Goal: Task Accomplishment & Management: Manage account settings

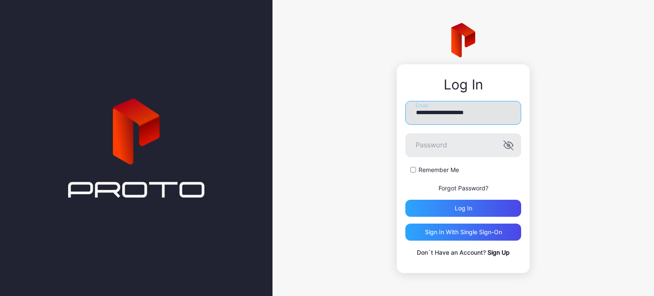
click at [490, 116] on input "**********" at bounding box center [463, 113] width 116 height 24
type input "**********"
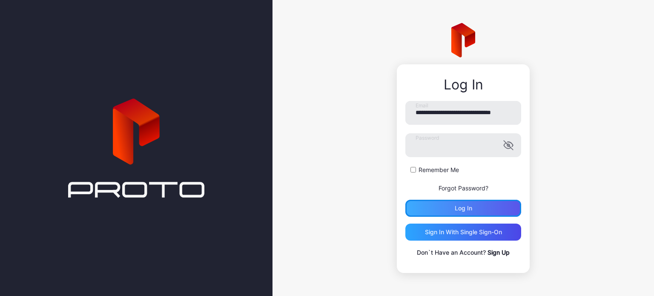
click at [463, 208] on div "Log in" at bounding box center [463, 208] width 17 height 7
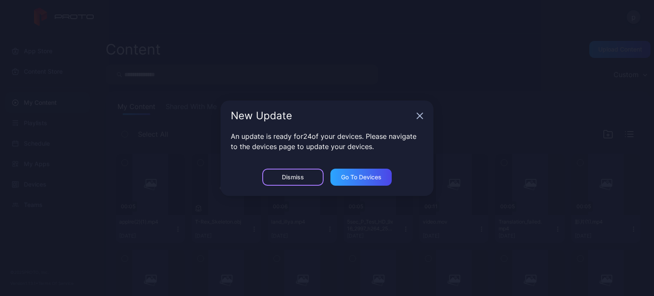
click at [264, 173] on div "Dismiss" at bounding box center [292, 177] width 61 height 17
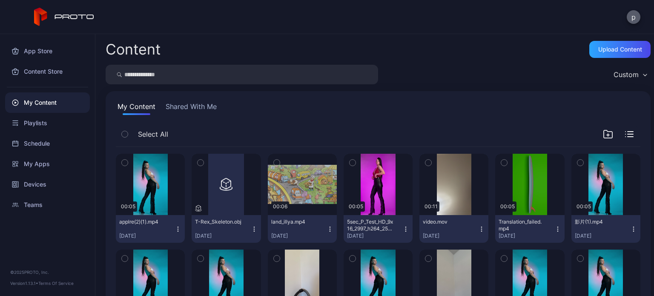
click at [630, 17] on button "p" at bounding box center [633, 17] width 14 height 14
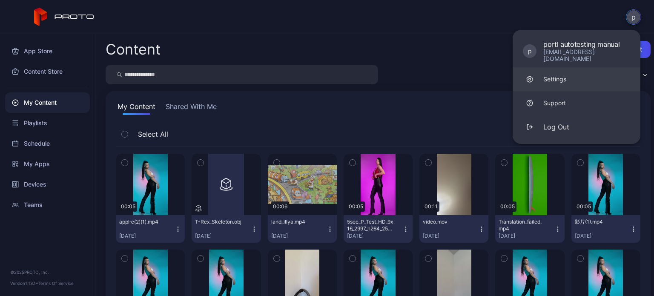
click at [569, 74] on link "Settings" at bounding box center [576, 79] width 128 height 24
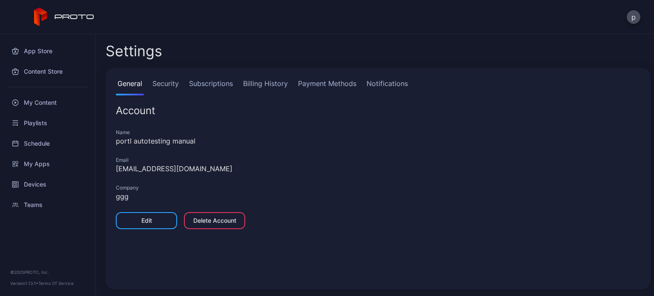
click at [216, 85] on link "Subscriptions" at bounding box center [210, 86] width 47 height 17
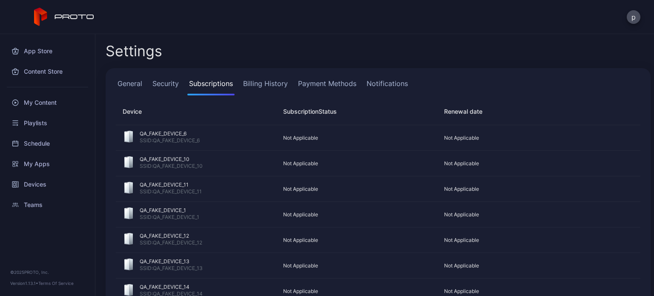
click at [262, 83] on link "Billing History" at bounding box center [265, 86] width 48 height 17
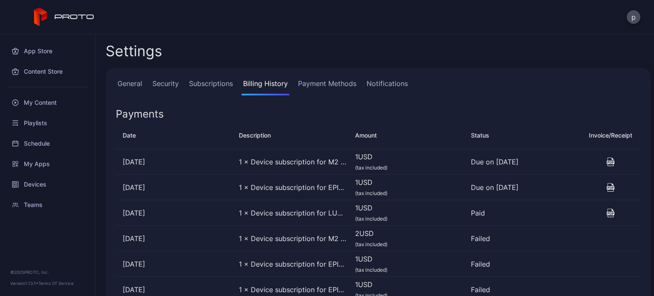
click at [207, 83] on link "Subscriptions" at bounding box center [210, 86] width 47 height 17
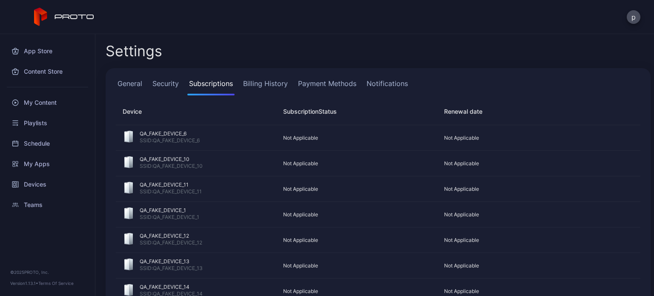
click at [274, 86] on link "Billing History" at bounding box center [265, 86] width 48 height 17
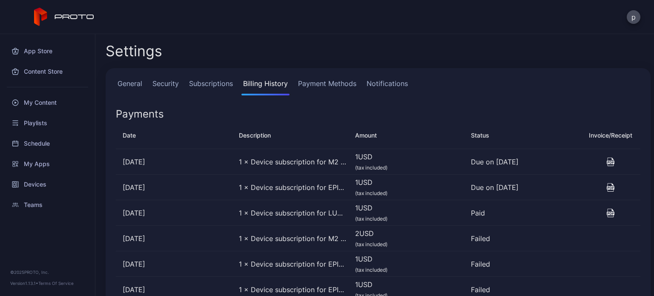
click at [316, 83] on link "Payment Methods" at bounding box center [327, 86] width 62 height 17
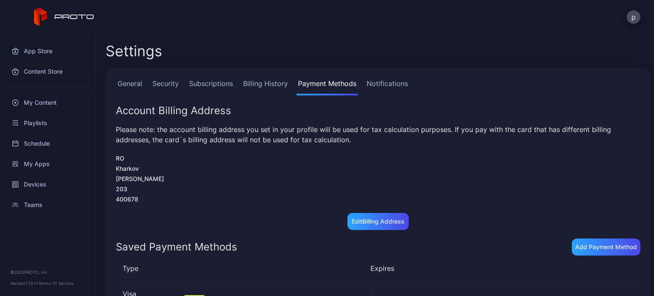
click at [280, 82] on link "Billing History" at bounding box center [265, 86] width 48 height 17
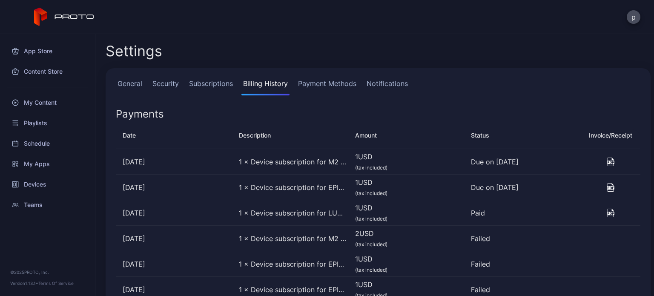
click at [208, 85] on link "Subscriptions" at bounding box center [210, 86] width 47 height 17
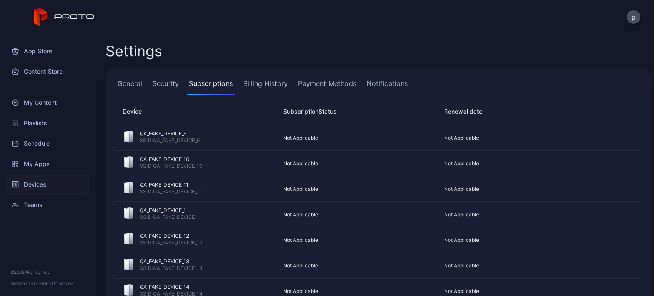
click at [54, 185] on div "Devices" at bounding box center [47, 184] width 85 height 20
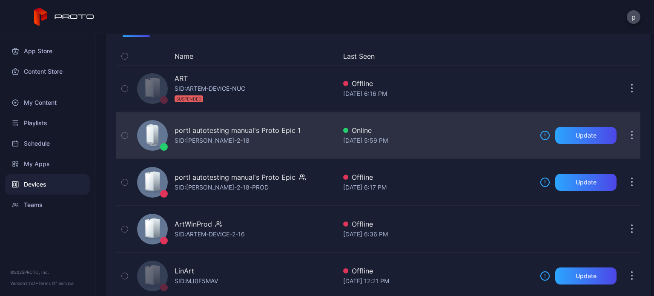
scroll to position [82, 0]
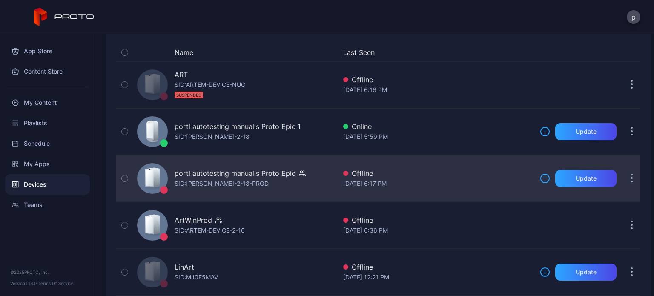
click at [298, 187] on div "portl autotesting manual's Proto Epic SID: ANTON-QA-2-18-PROD" at bounding box center [239, 178] width 131 height 20
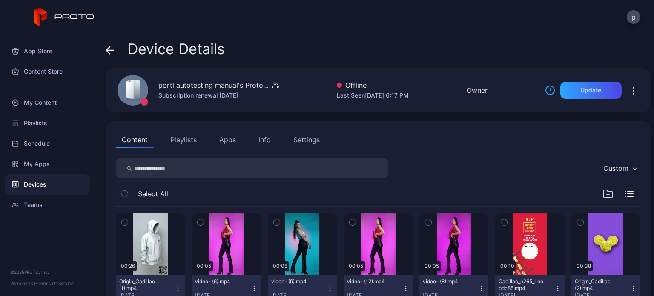
click at [302, 134] on button "Settings" at bounding box center [306, 139] width 38 height 17
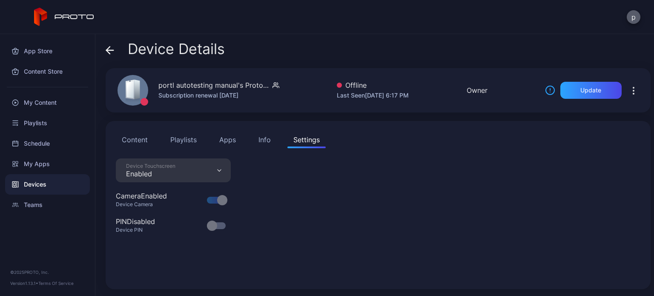
click at [635, 19] on button "p" at bounding box center [633, 17] width 14 height 14
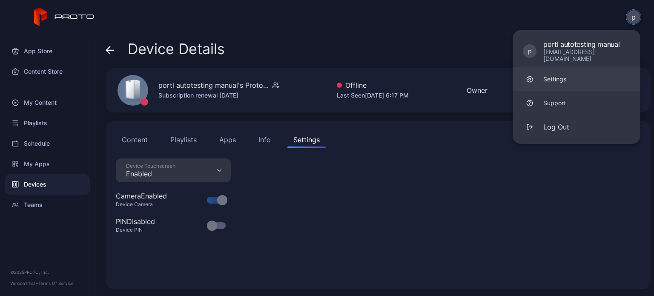
click at [557, 77] on link "Settings" at bounding box center [576, 79] width 128 height 24
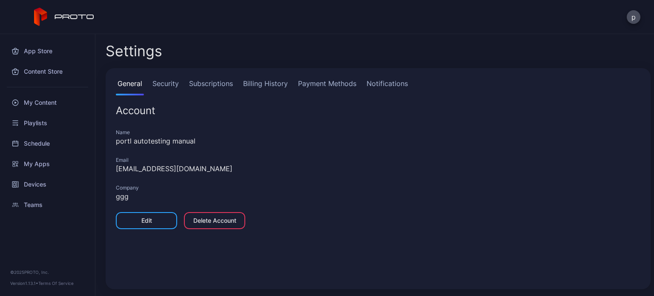
click at [209, 86] on link "Subscriptions" at bounding box center [210, 86] width 47 height 17
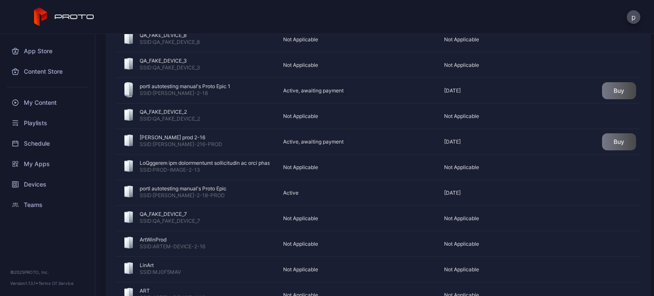
scroll to position [403, 0]
